Goal: Obtain resource: Download file/media

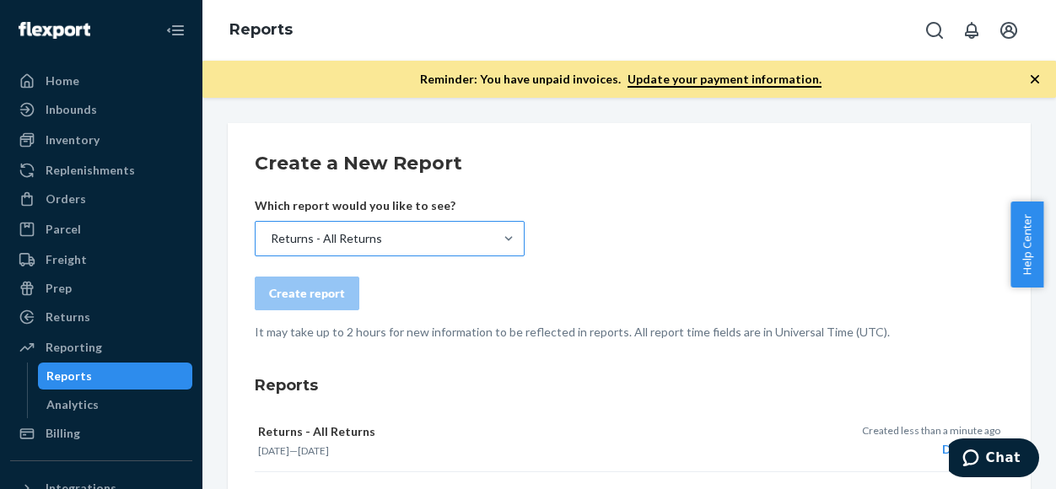
click at [429, 235] on div "Returns - All Returns" at bounding box center [375, 239] width 238 height 34
click at [271, 235] on input "Returns - All Returns" at bounding box center [270, 238] width 2 height 17
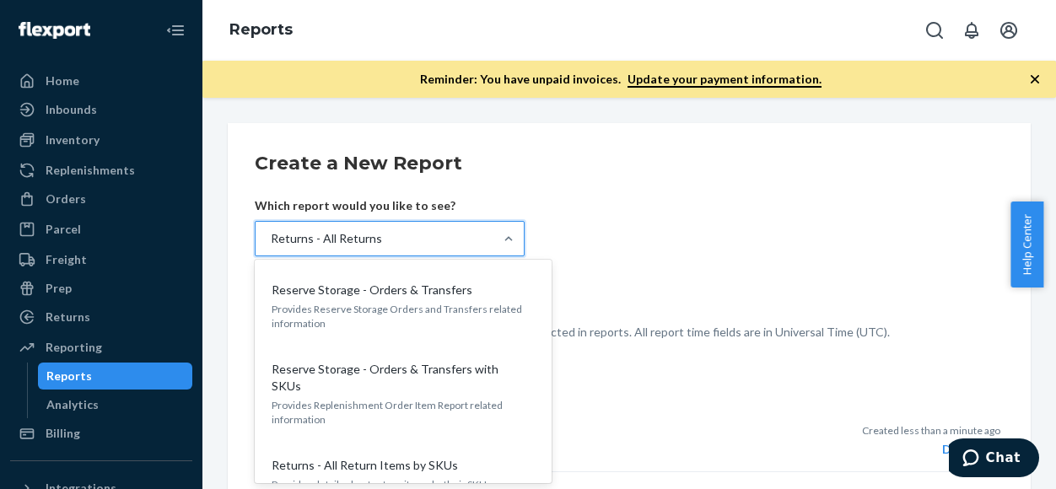
scroll to position [1668, 0]
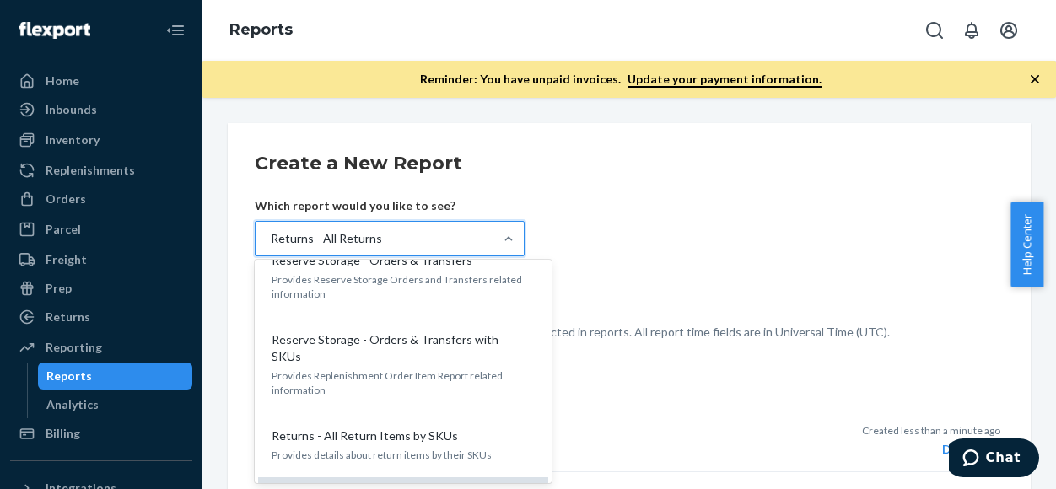
click at [271, 247] on input "option Returns - All Returns, selected. option Returns - All Returns focused, 0…" at bounding box center [270, 238] width 2 height 17
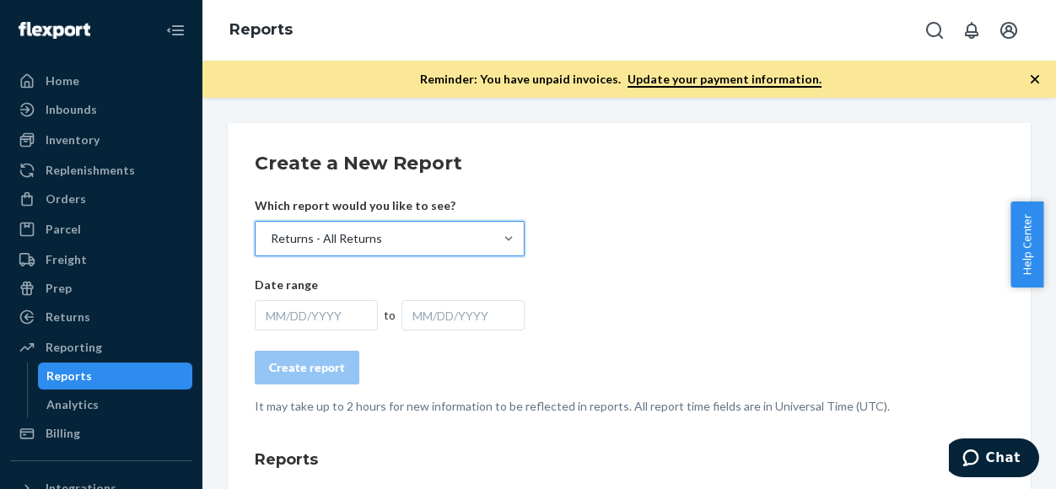
click at [321, 326] on div "MM/DD/YYYY" at bounding box center [316, 315] width 123 height 30
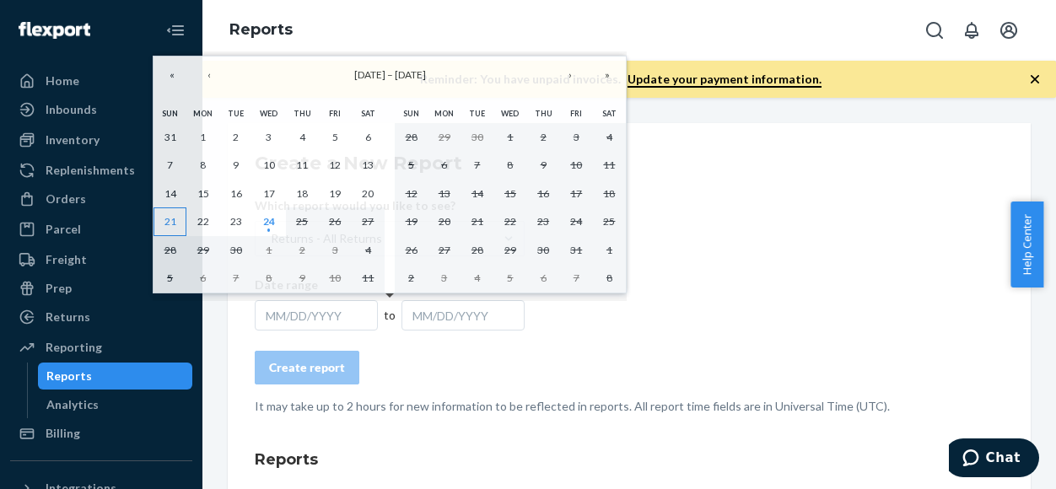
click at [181, 218] on button "21" at bounding box center [170, 222] width 33 height 29
click at [272, 225] on abbr "24" at bounding box center [269, 221] width 12 height 13
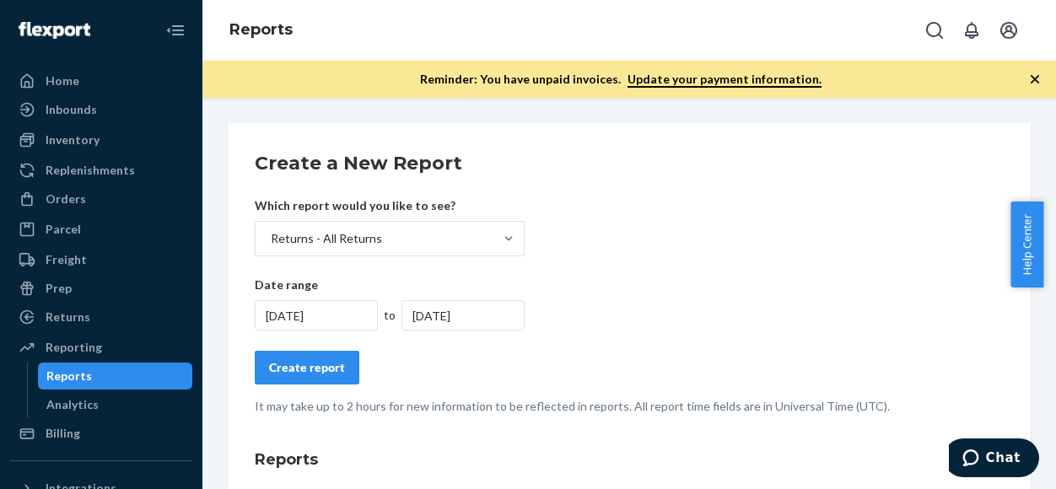
click at [312, 381] on button "Create report" at bounding box center [307, 368] width 105 height 34
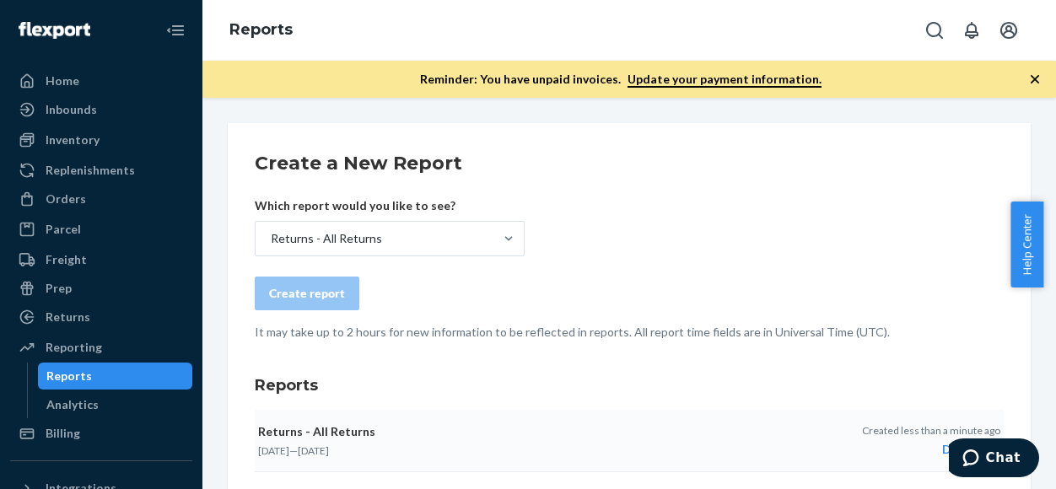
click at [937, 453] on div "Download" at bounding box center [931, 449] width 138 height 17
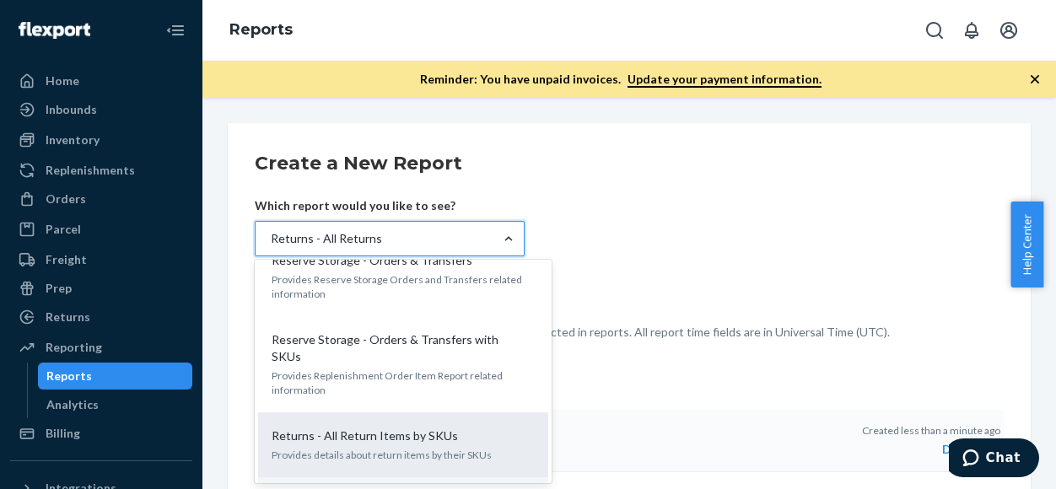
click at [416, 448] on p "Provides details about return items by their SKUs" at bounding box center [403, 455] width 263 height 14
click at [271, 247] on input "option Returns - All Returns, selected. option Returns - All Return Items by SK…" at bounding box center [270, 238] width 2 height 17
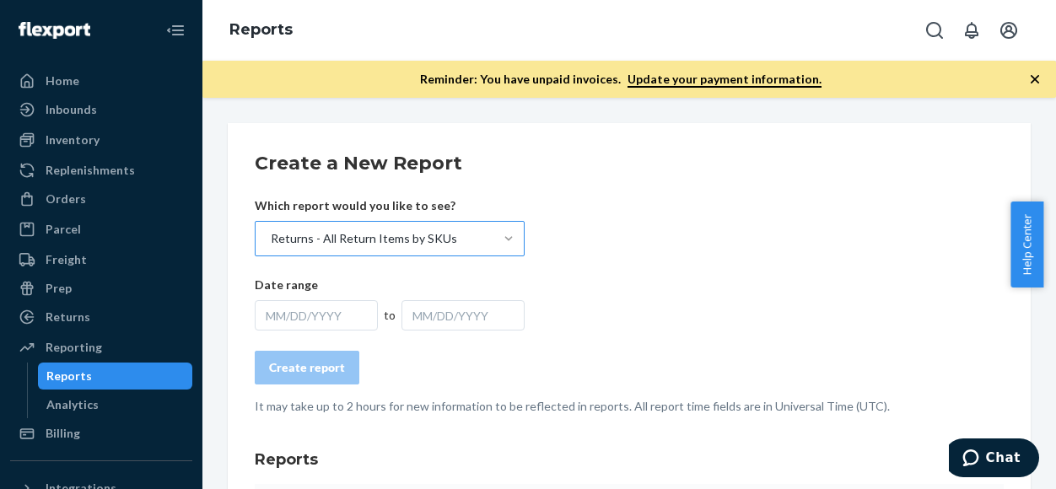
click at [353, 315] on div "MM/DD/YYYY" at bounding box center [316, 315] width 123 height 30
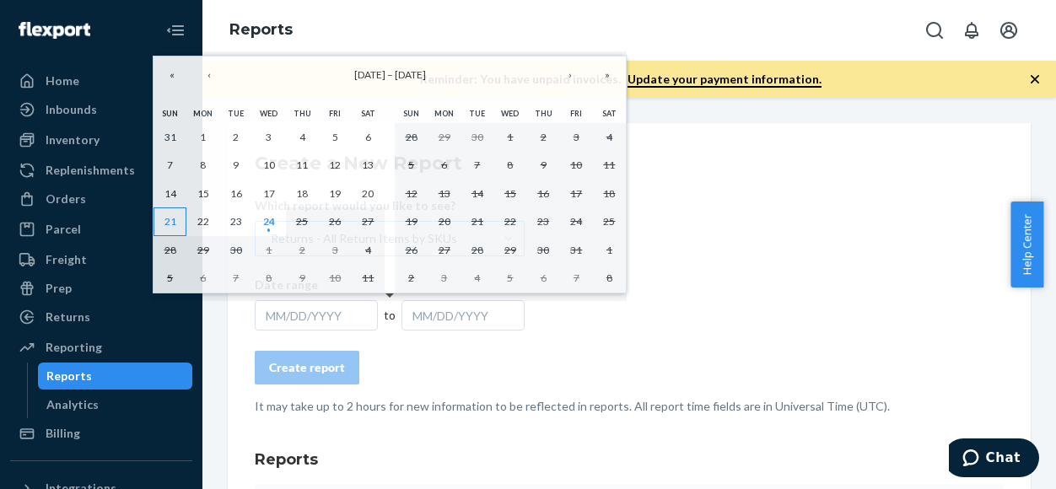
click at [170, 215] on abbr "21" at bounding box center [170, 221] width 12 height 13
click at [176, 213] on button "21" at bounding box center [170, 222] width 33 height 29
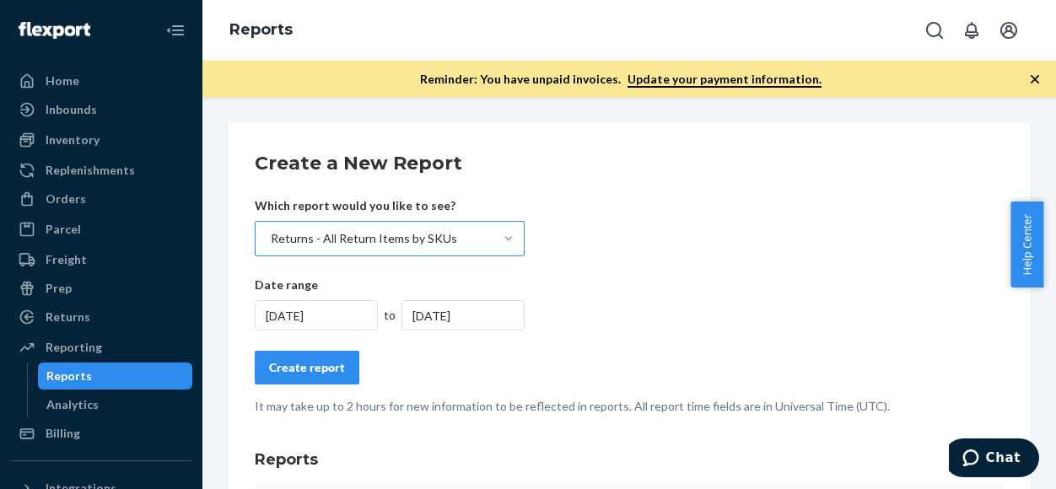
click at [459, 318] on div "[DATE]" at bounding box center [463, 315] width 123 height 30
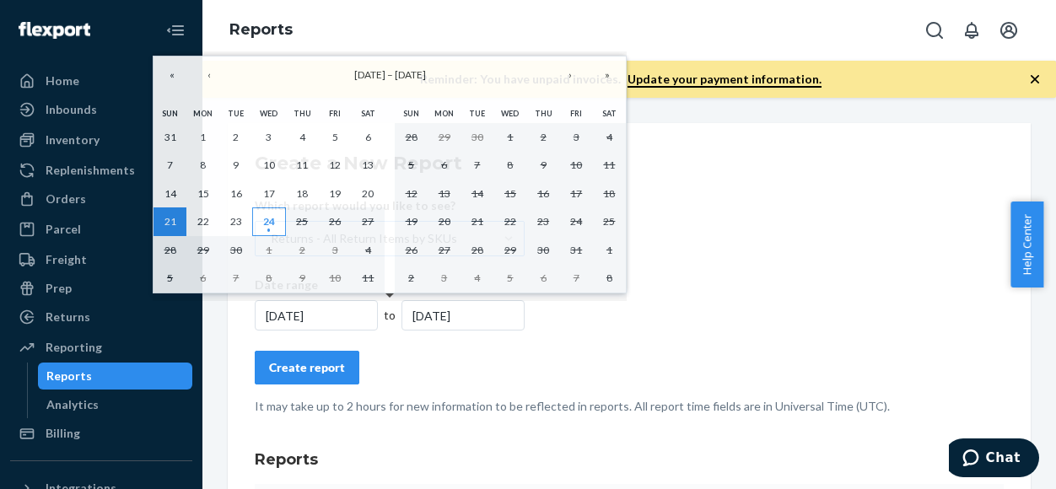
click at [265, 224] on abbr "24" at bounding box center [269, 221] width 12 height 13
click at [275, 223] on abbr "24" at bounding box center [269, 221] width 12 height 13
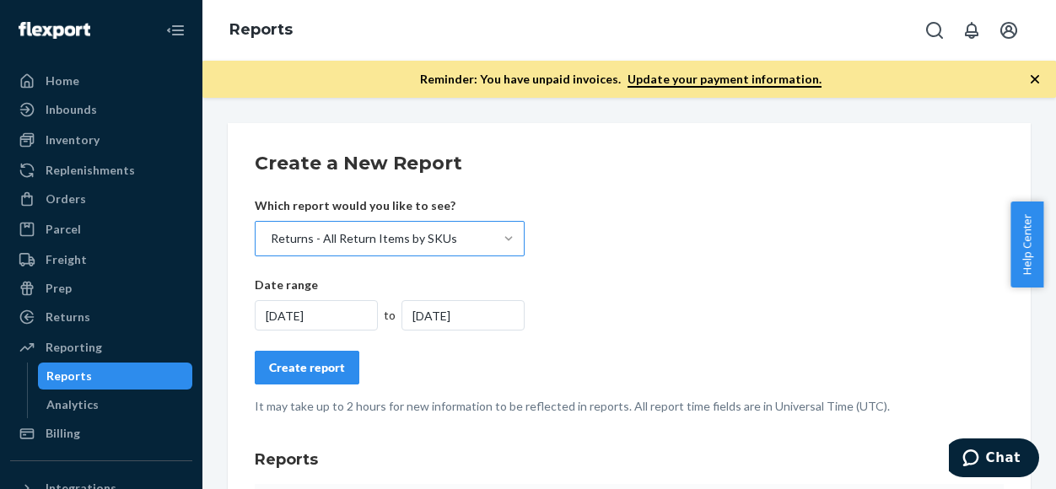
click at [317, 316] on div "[DATE]" at bounding box center [316, 315] width 123 height 30
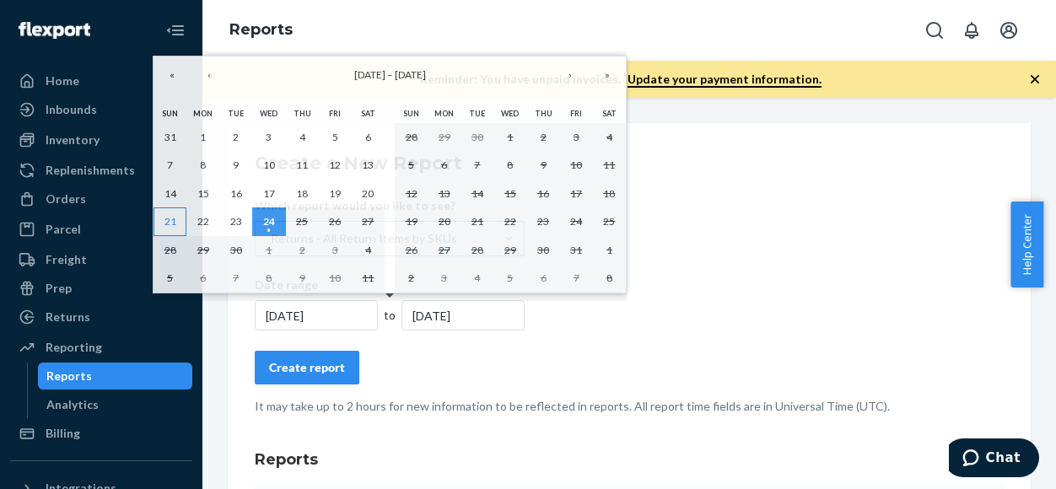
click at [175, 215] on abbr "21" at bounding box center [170, 221] width 12 height 13
click at [265, 223] on abbr "24" at bounding box center [269, 221] width 12 height 13
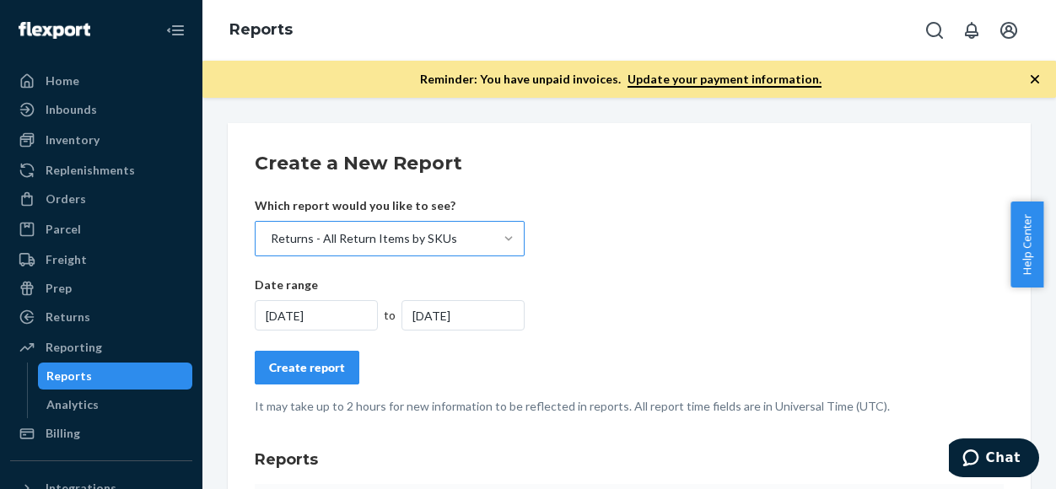
click at [312, 374] on div "Create report" at bounding box center [307, 367] width 76 height 17
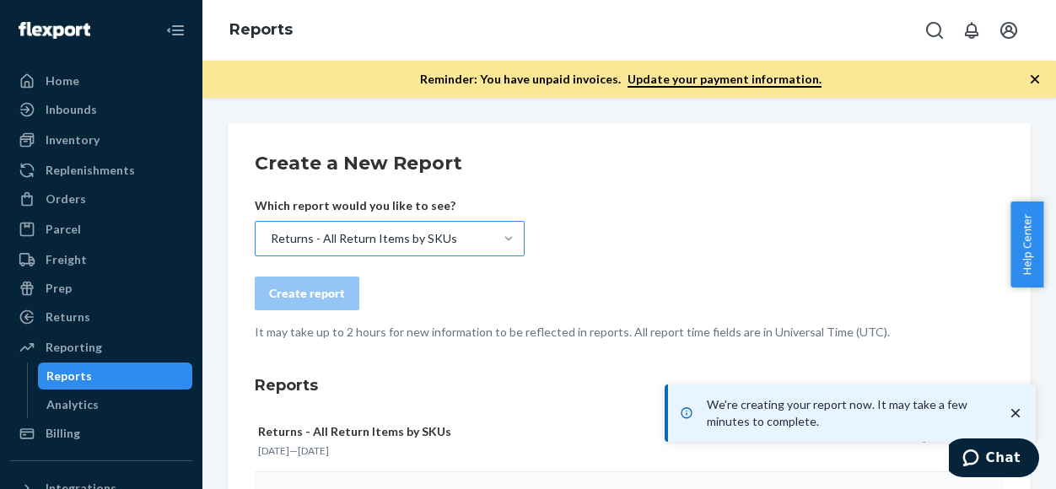
click at [820, 213] on form "Create a New Report Which report would you like to see? Returns - All Return It…" at bounding box center [629, 245] width 749 height 191
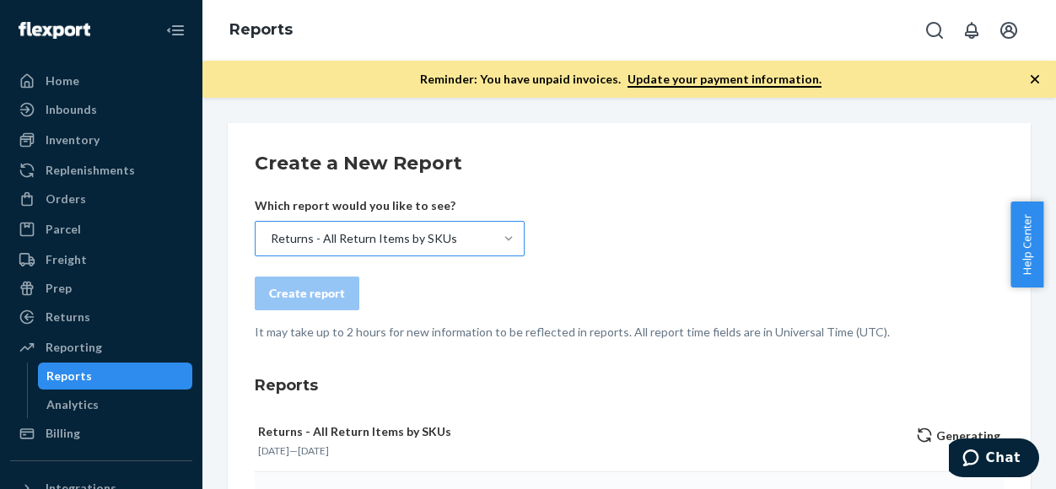
click at [833, 239] on form "Create a New Report Which report would you like to see? Returns - All Return It…" at bounding box center [629, 245] width 749 height 191
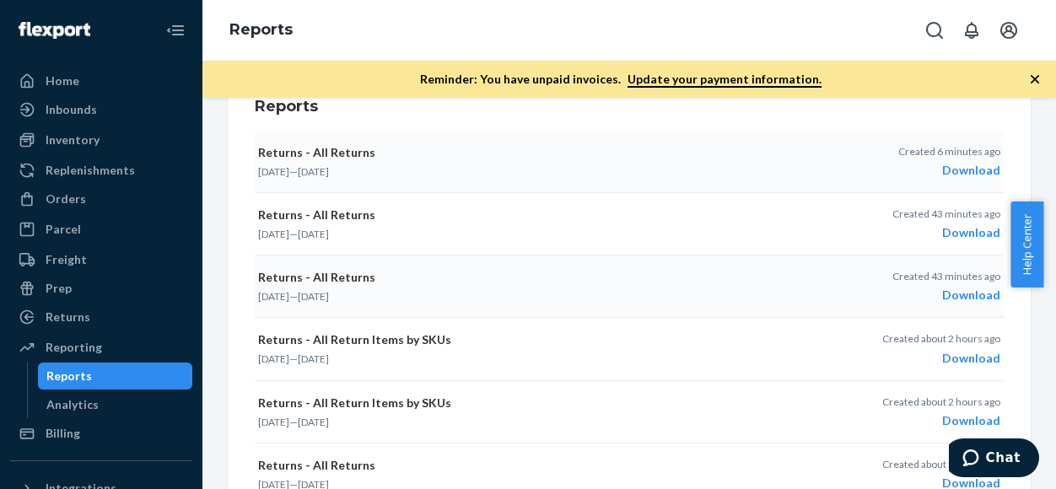
scroll to position [253, 0]
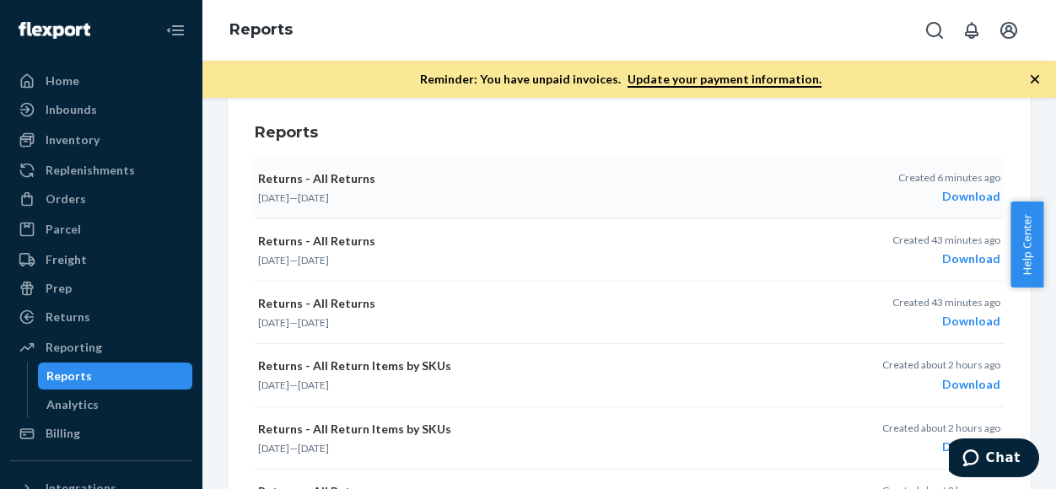
click at [952, 192] on div "Download" at bounding box center [949, 196] width 102 height 17
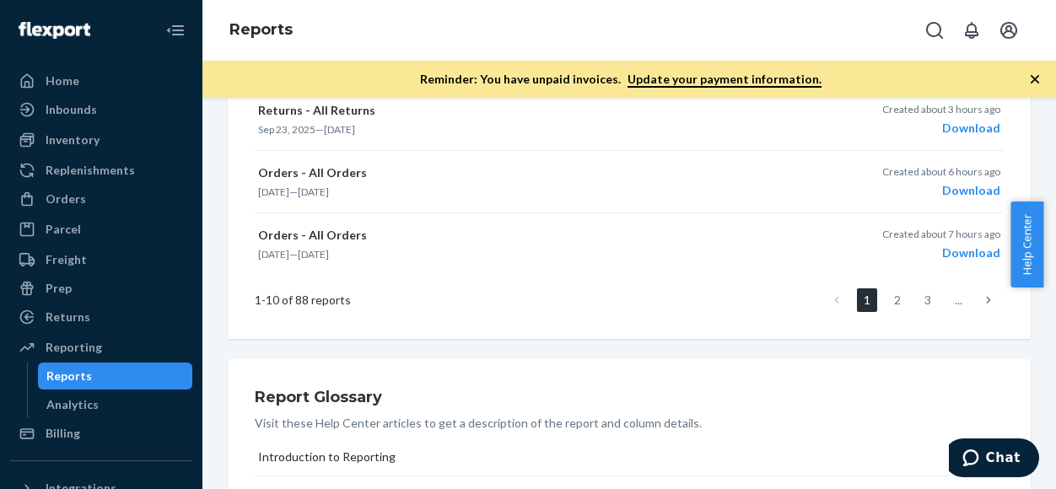
scroll to position [84, 0]
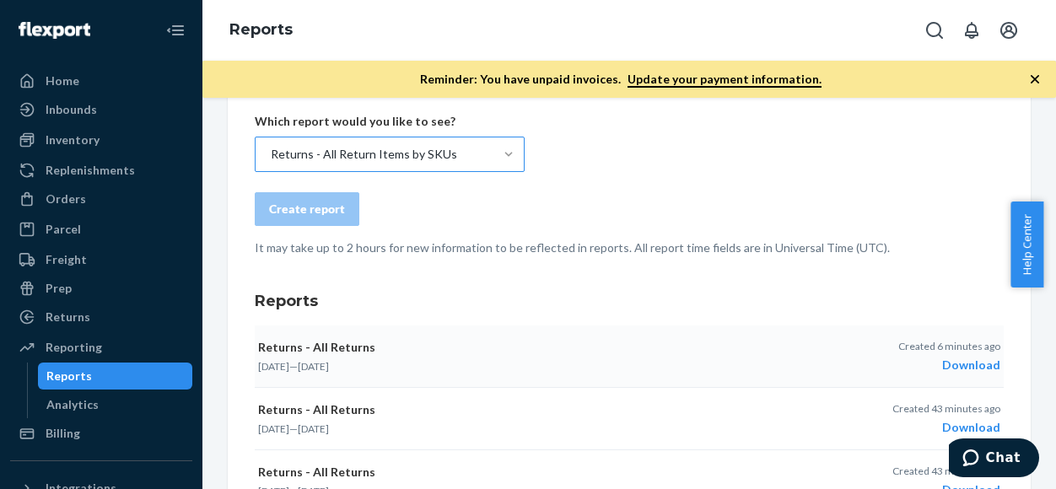
click at [574, 179] on form "Create a New Report Which report would you like to see? Returns - All Return It…" at bounding box center [629, 161] width 749 height 191
click at [477, 154] on div "Returns - All Return Items by SKUs" at bounding box center [375, 154] width 238 height 34
click at [271, 154] on input "Returns - All Return Items by SKUs" at bounding box center [270, 154] width 2 height 17
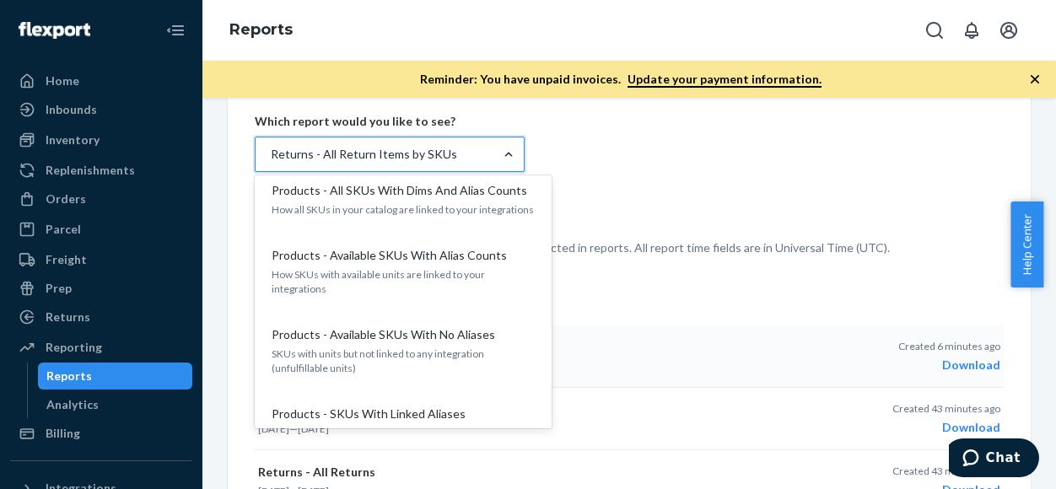
scroll to position [1638, 0]
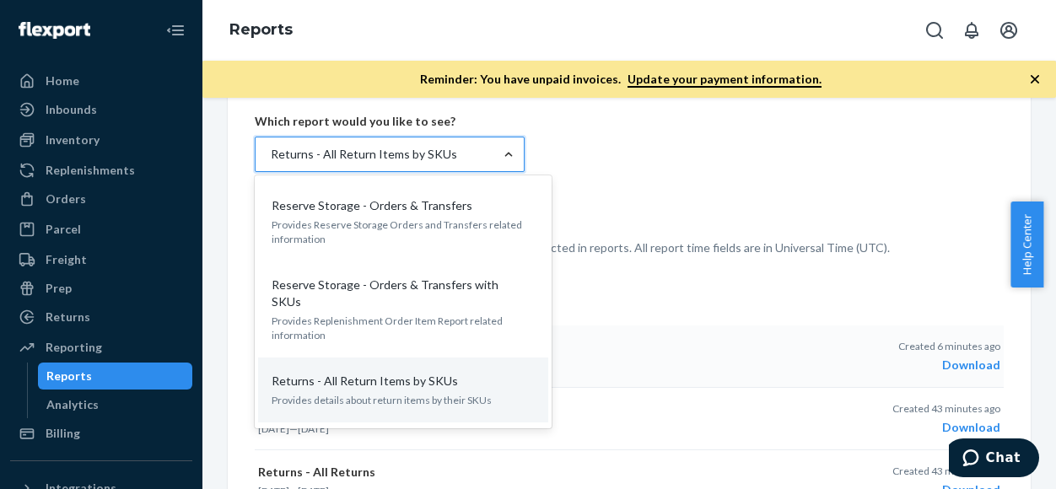
click at [354, 393] on p "Provides details about return items by their SKUs" at bounding box center [403, 400] width 263 height 14
click at [271, 163] on input "option Returns - All Return Items by SKUs, selected. option Inventory - Levels …" at bounding box center [270, 154] width 2 height 17
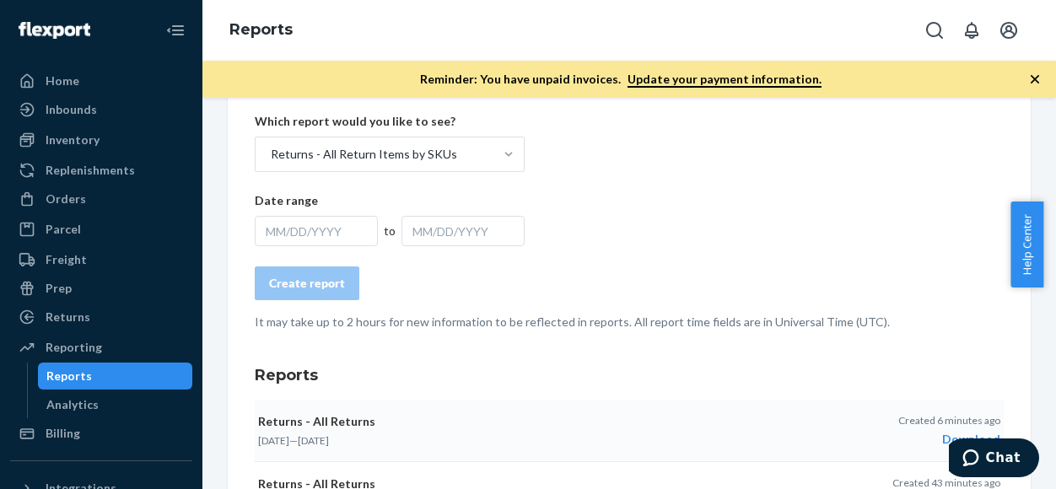
click at [836, 198] on form "Create a New Report Which report would you like to see? Returns - All Return It…" at bounding box center [629, 198] width 749 height 265
click at [317, 225] on div "MM/DD/YYYY" at bounding box center [316, 231] width 123 height 30
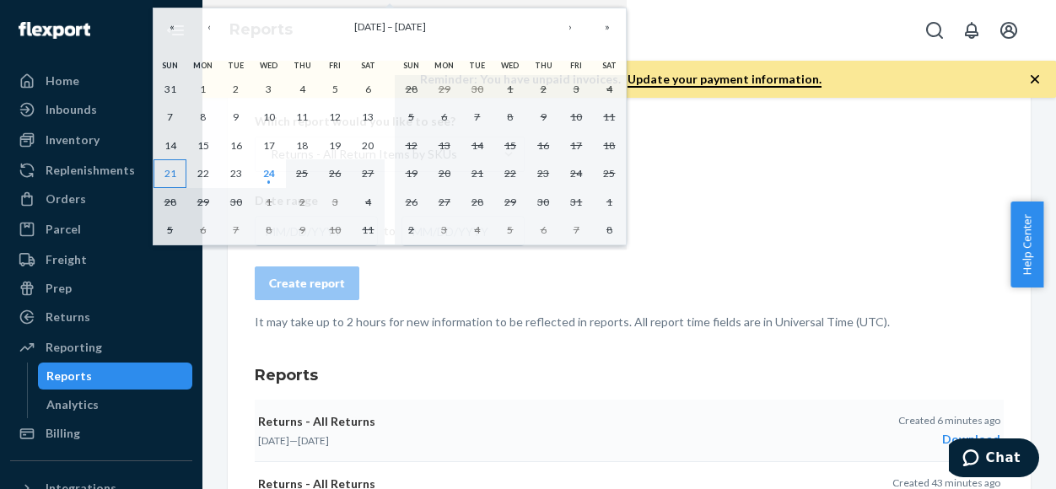
click at [164, 171] on abbr "21" at bounding box center [170, 173] width 12 height 13
click at [265, 172] on abbr "24" at bounding box center [269, 173] width 12 height 13
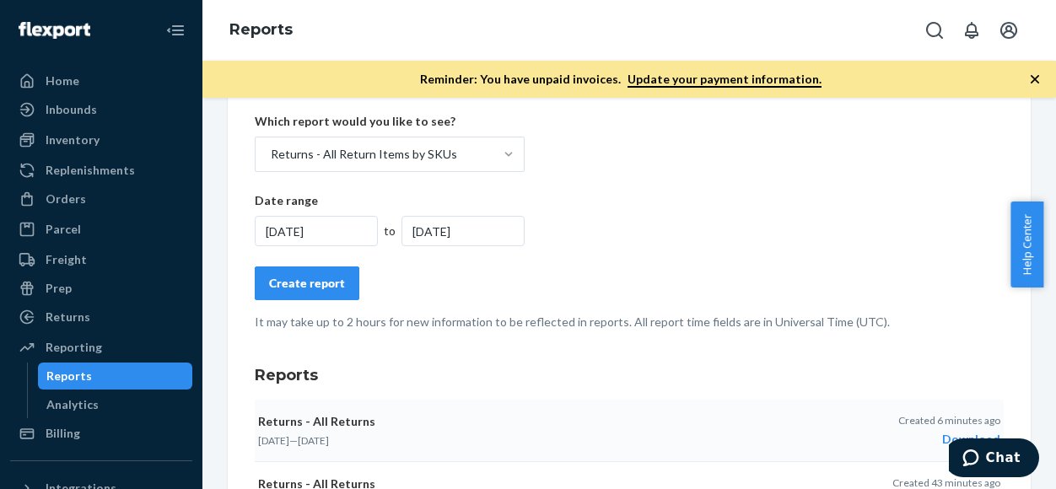
click at [310, 287] on div "Create report" at bounding box center [307, 283] width 76 height 17
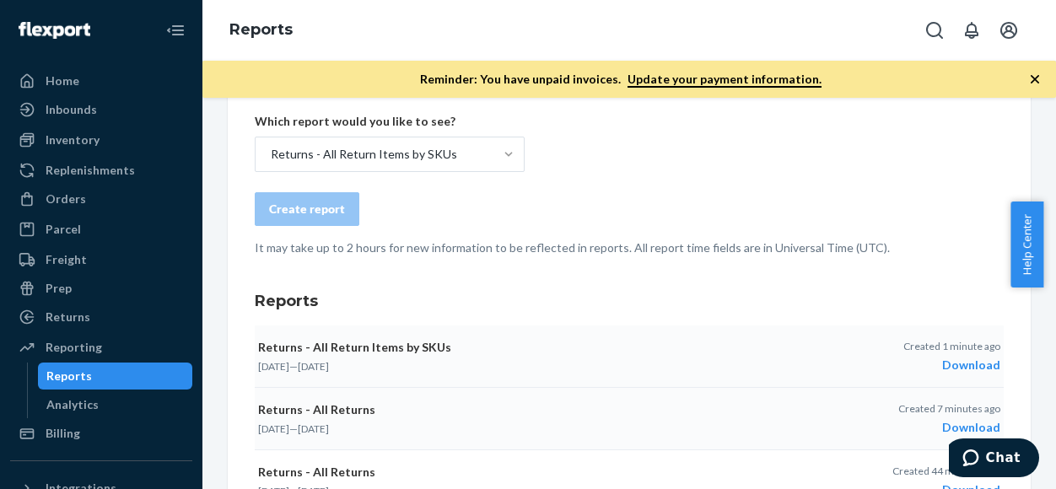
click at [960, 367] on div "Download" at bounding box center [951, 365] width 97 height 17
